Goal: Check status: Check status

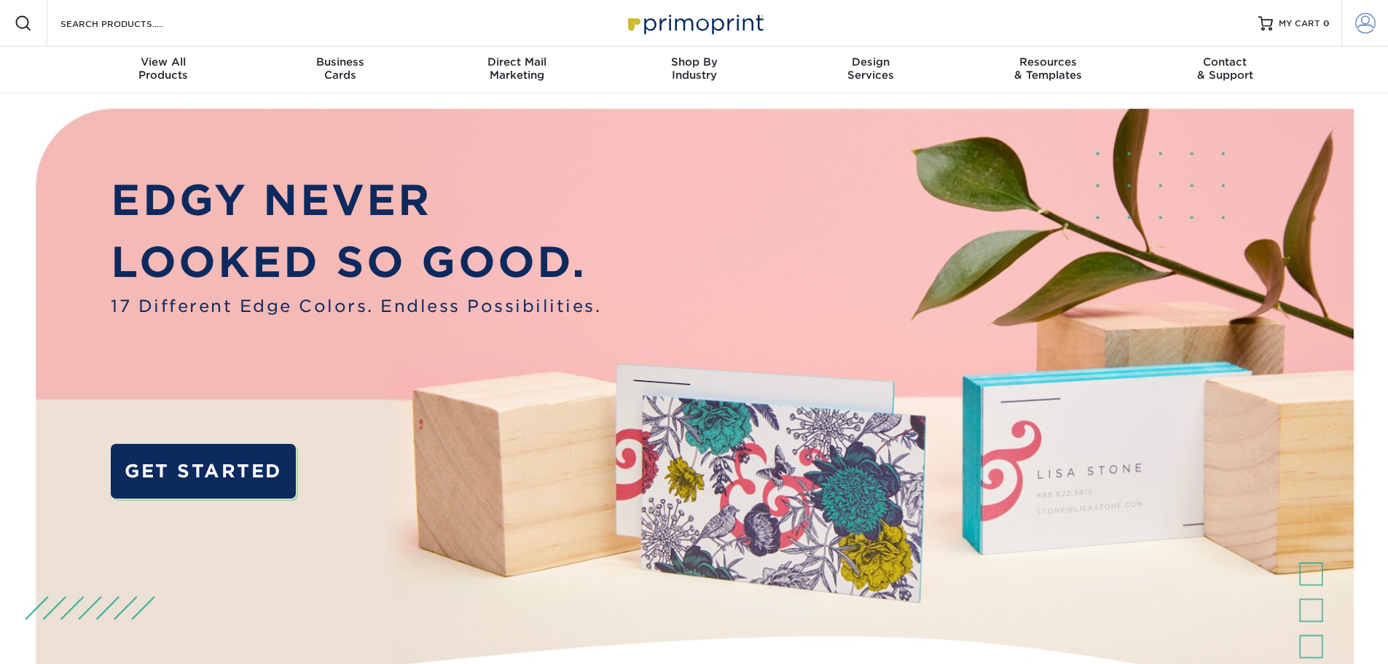
click at [1358, 17] on span at bounding box center [1365, 23] width 20 height 20
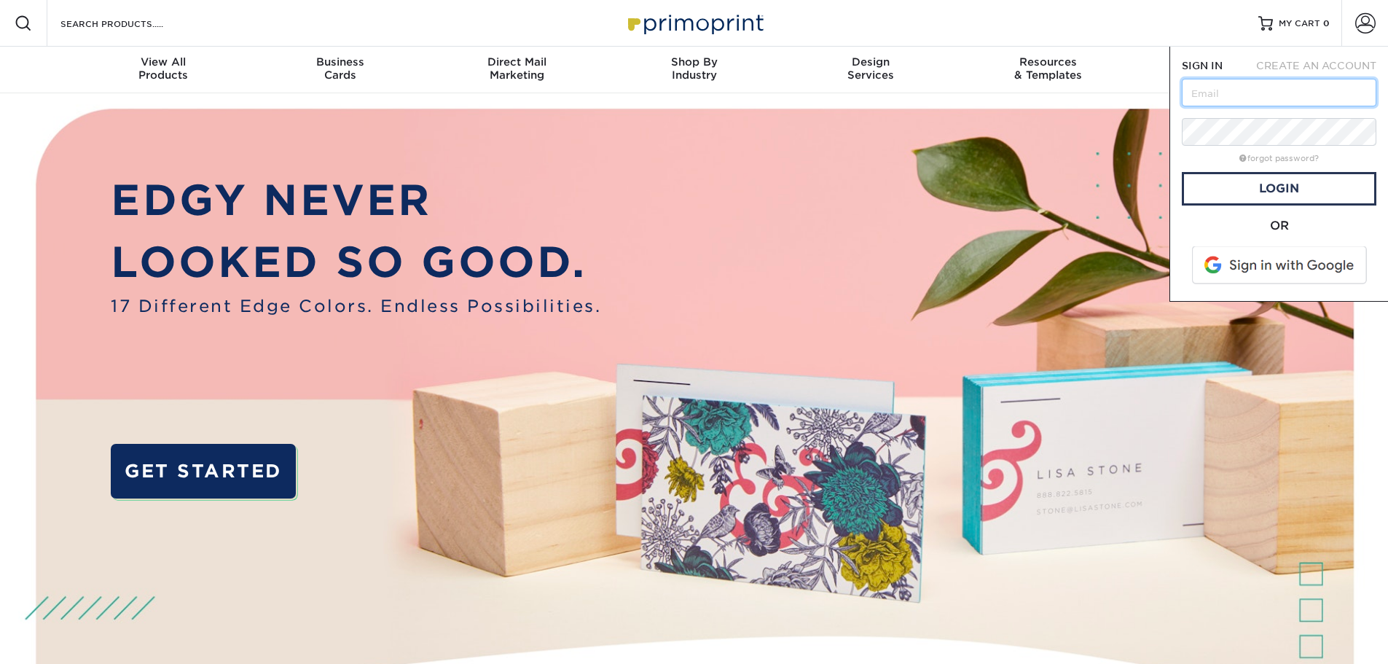
click at [1298, 100] on input "text" at bounding box center [1279, 93] width 195 height 28
type input "[PERSON_NAME][EMAIL_ADDRESS][DOMAIN_NAME]"
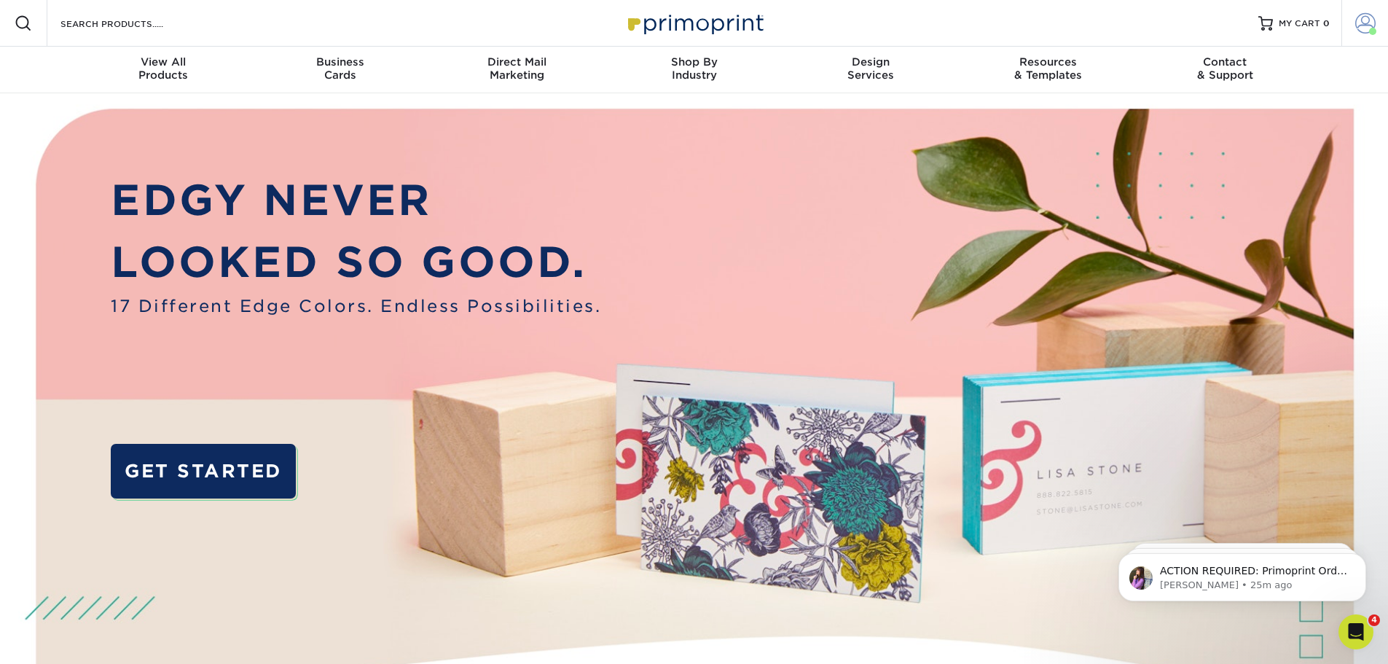
click at [1372, 28] on span at bounding box center [1372, 31] width 7 height 7
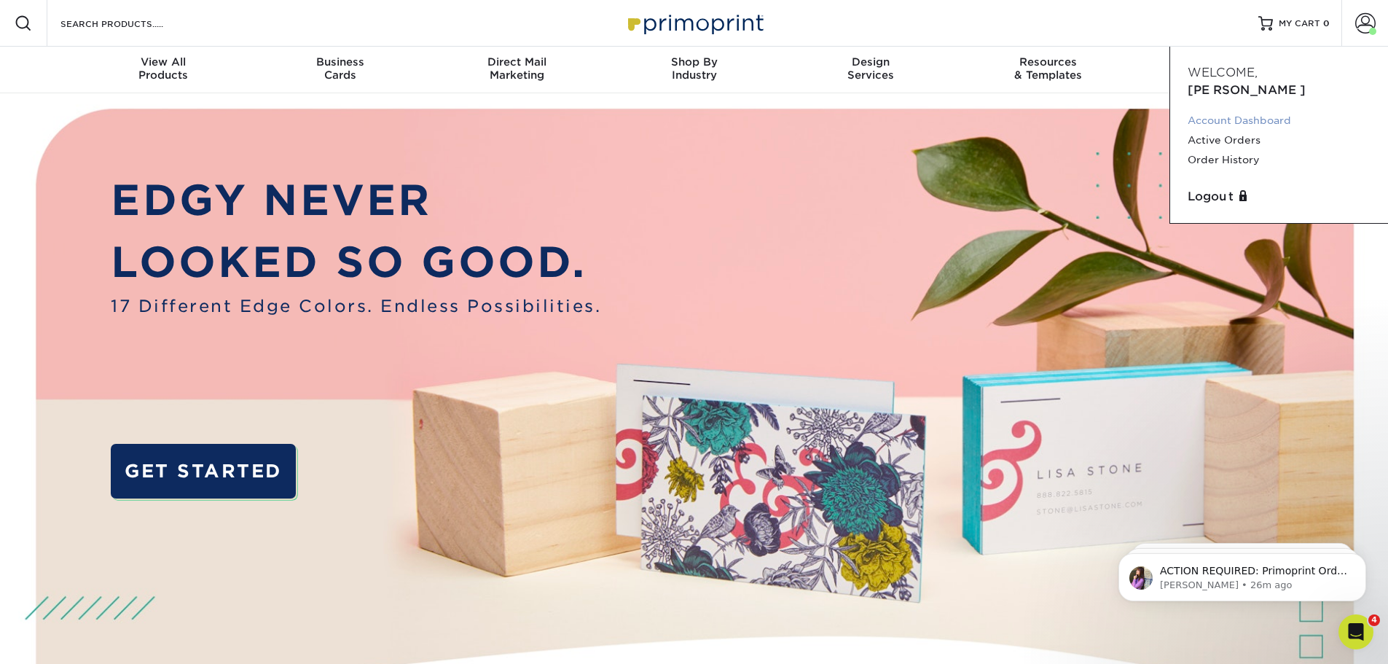
click at [1262, 111] on link "Account Dashboard" at bounding box center [1278, 121] width 183 height 20
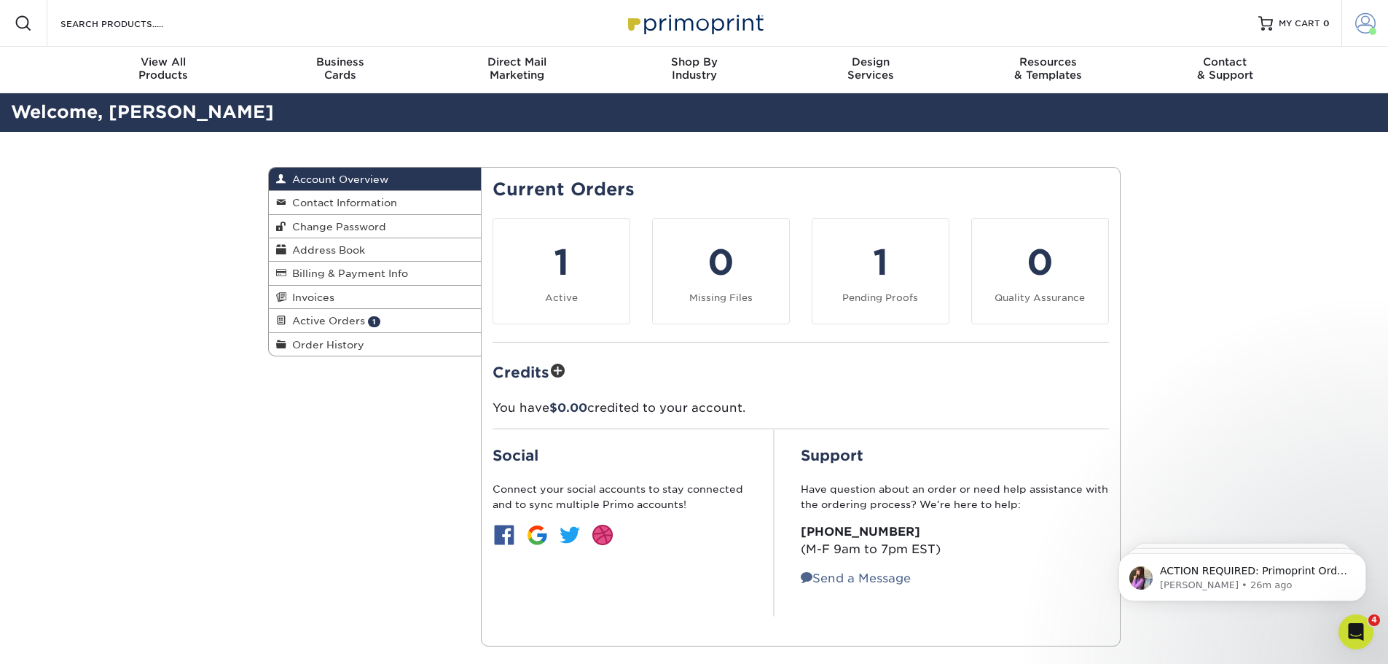
click at [1378, 30] on link "Account" at bounding box center [1364, 23] width 47 height 47
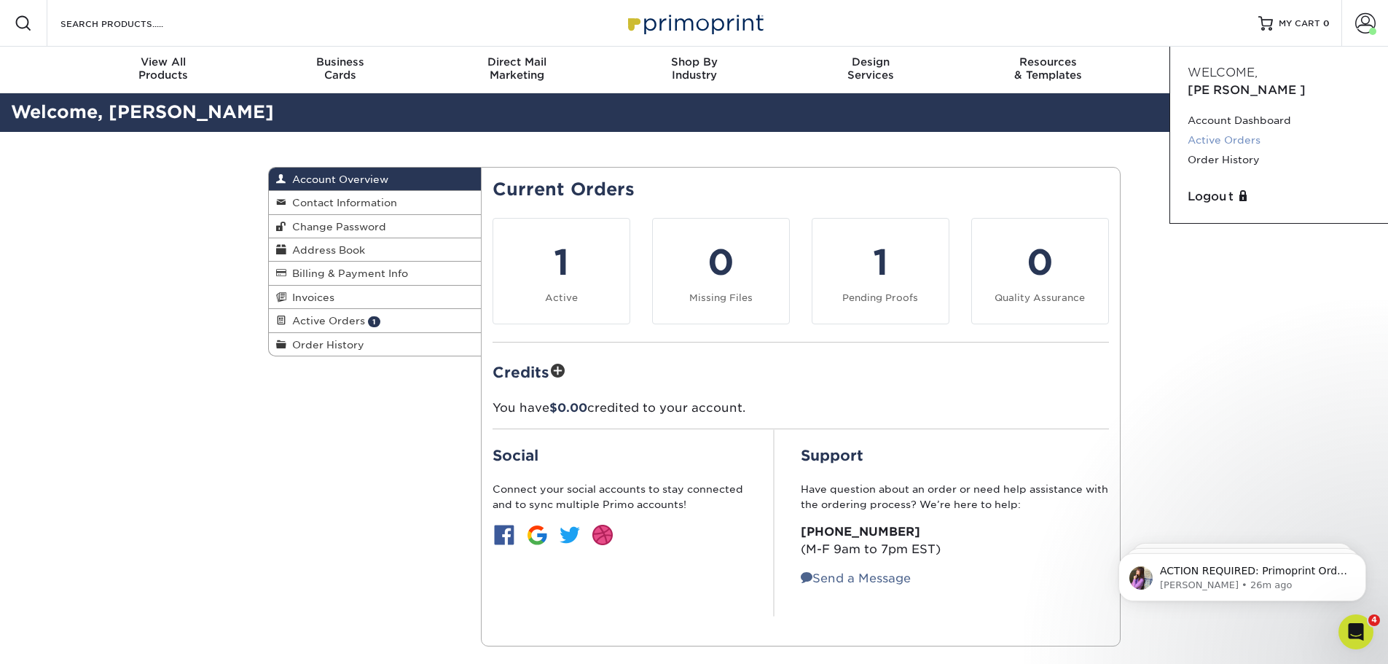
click at [1239, 130] on link "Active Orders" at bounding box center [1278, 140] width 183 height 20
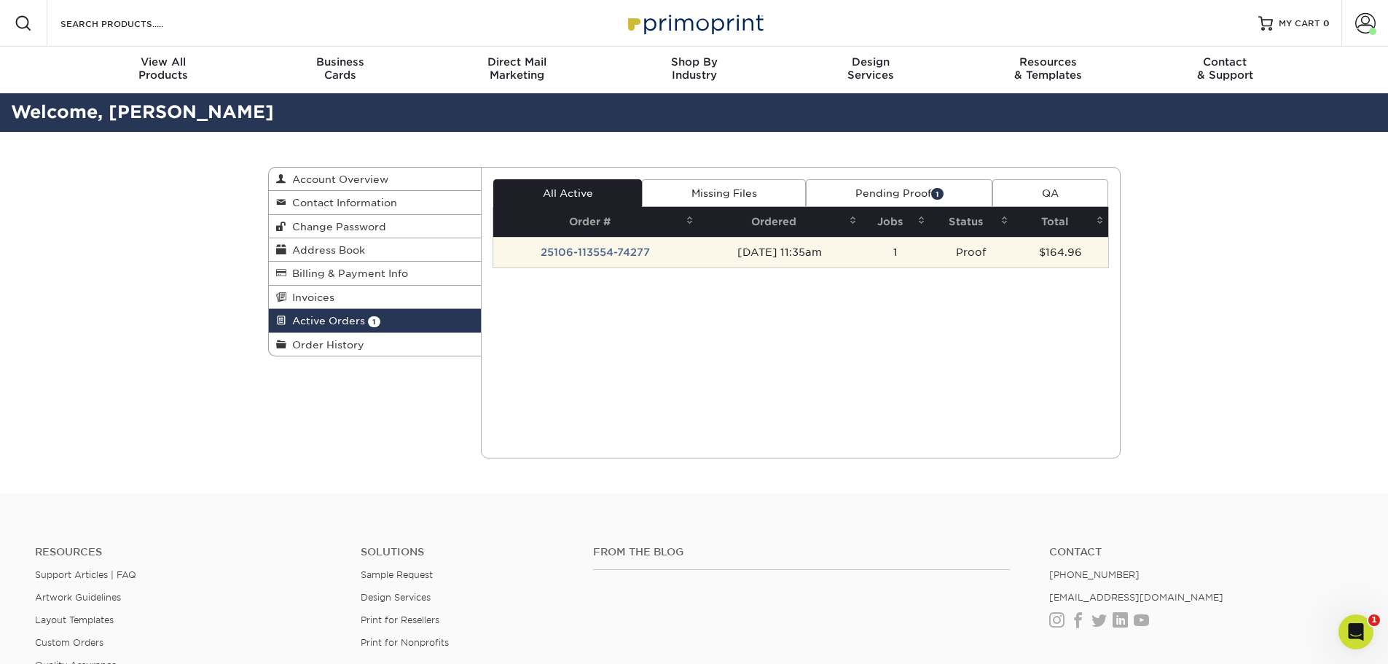
click at [597, 256] on td "25106-113554-74277" at bounding box center [595, 252] width 205 height 31
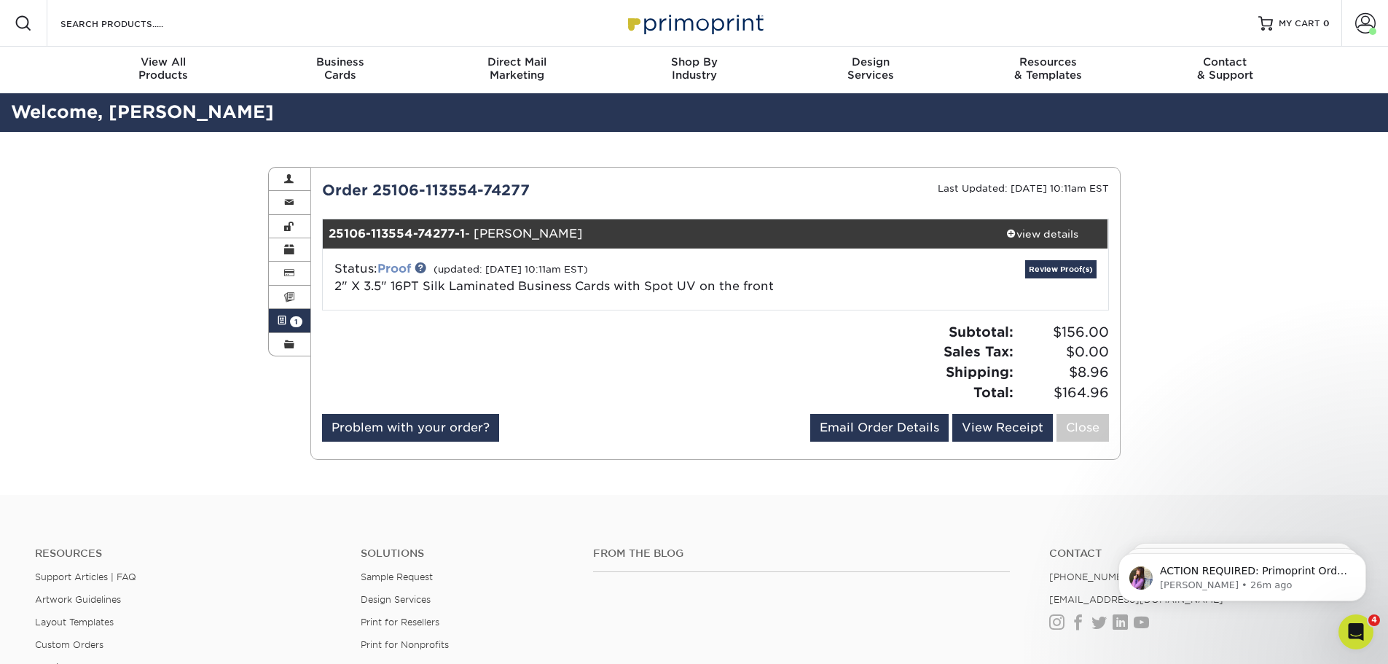
click at [404, 267] on link "Proof" at bounding box center [394, 269] width 34 height 14
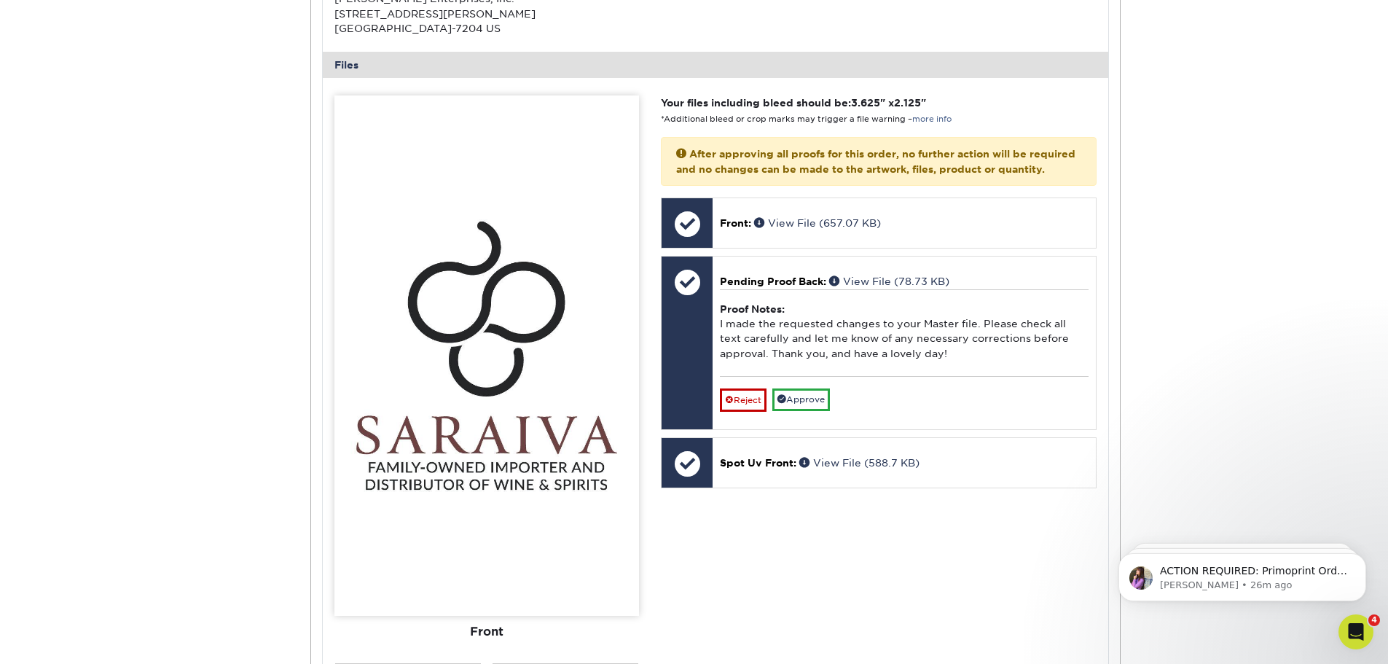
scroll to position [583, 0]
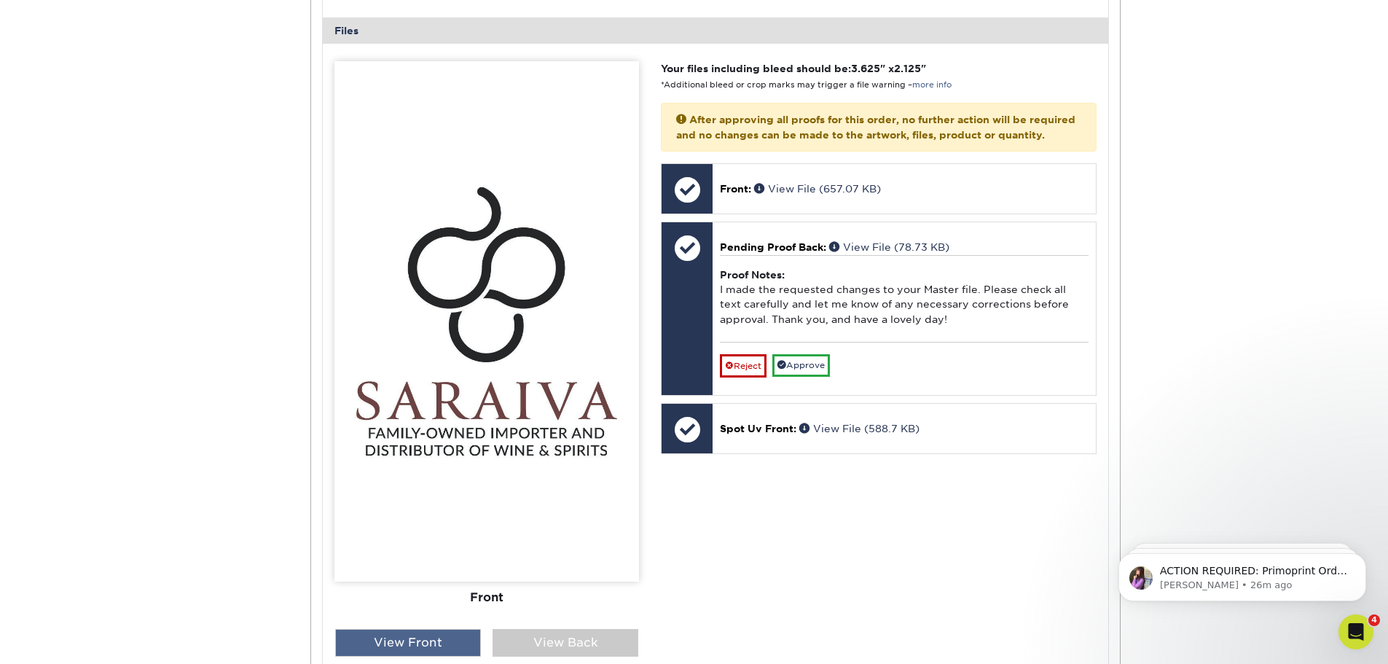
click at [419, 638] on div "View Front" at bounding box center [408, 643] width 146 height 28
click at [568, 635] on div "View Back" at bounding box center [565, 643] width 146 height 28
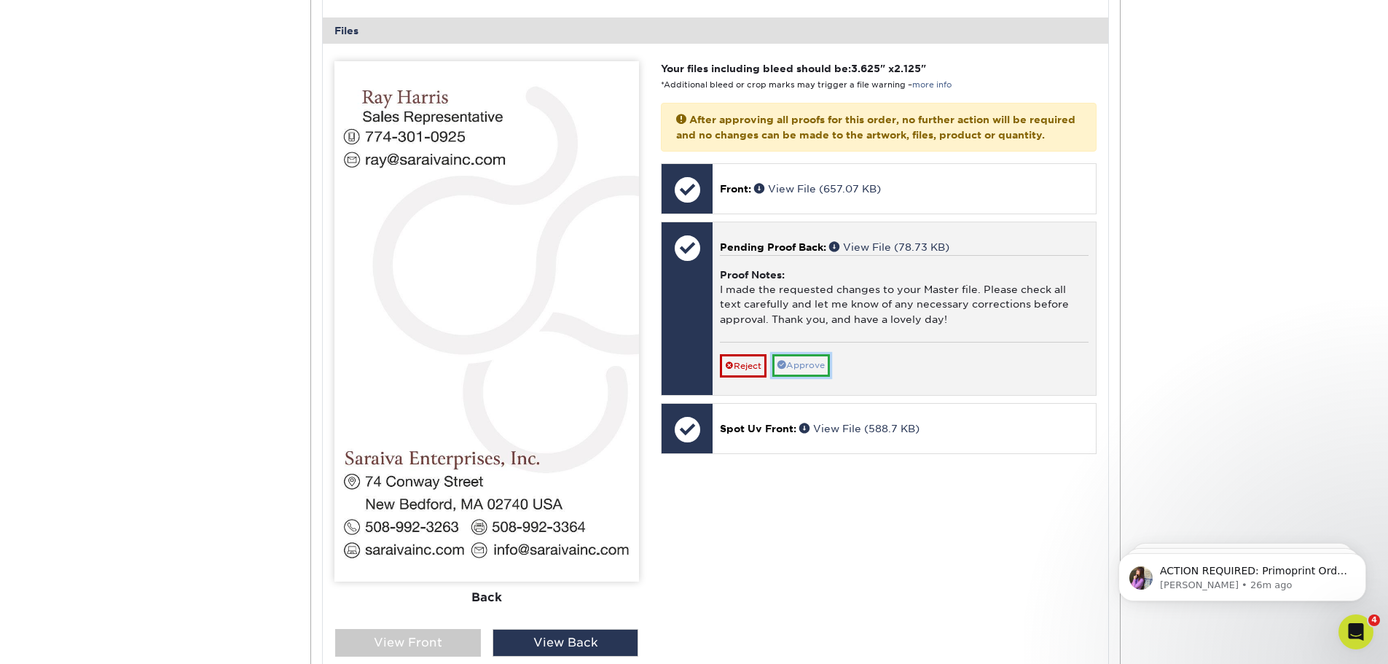
click at [819, 376] on link "Approve" at bounding box center [801, 365] width 58 height 23
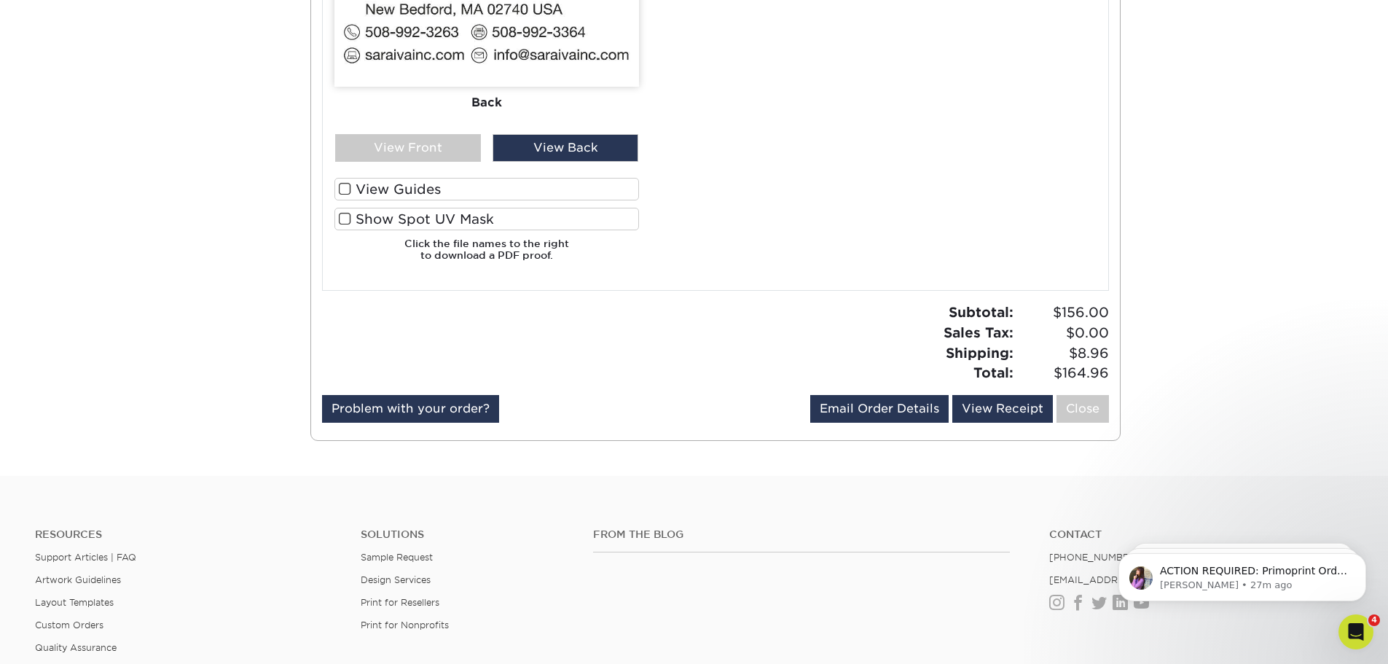
scroll to position [1093, 0]
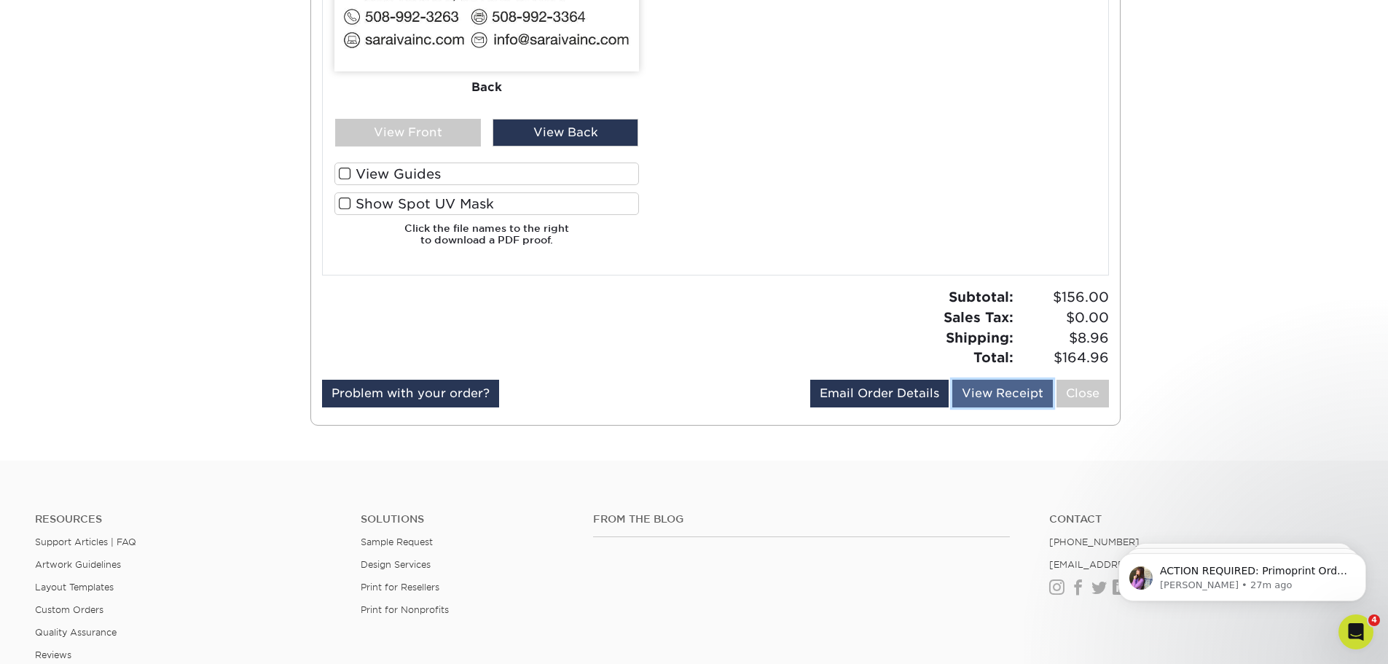
click at [1020, 394] on link "View Receipt" at bounding box center [1002, 394] width 101 height 28
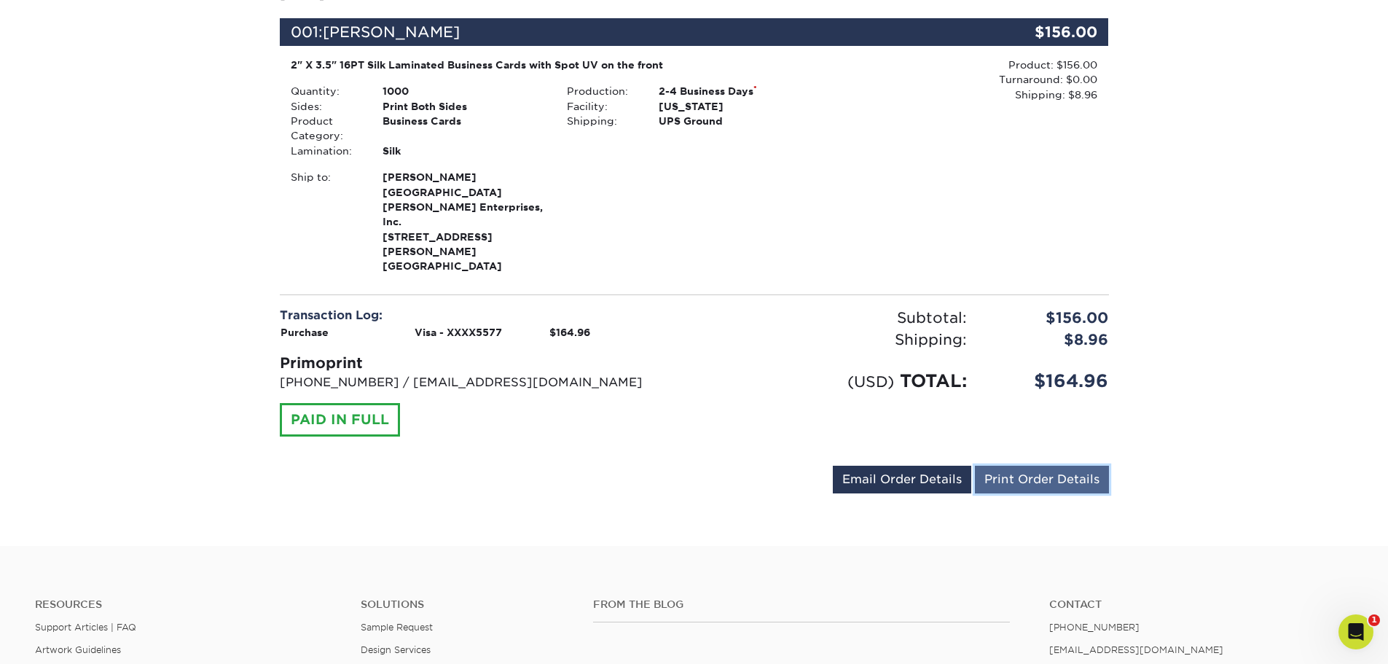
click at [1064, 466] on link "Print Order Details" at bounding box center [1042, 480] width 134 height 28
